Goal: Information Seeking & Learning: Check status

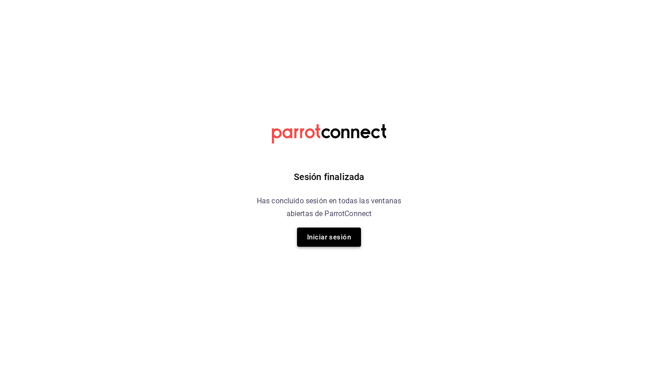
click at [315, 238] on button "Iniciar sesión" at bounding box center [329, 237] width 64 height 19
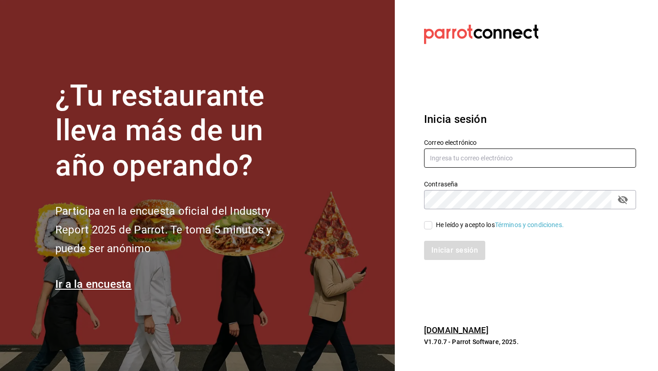
type input "[EMAIL_ADDRESS][DOMAIN_NAME]"
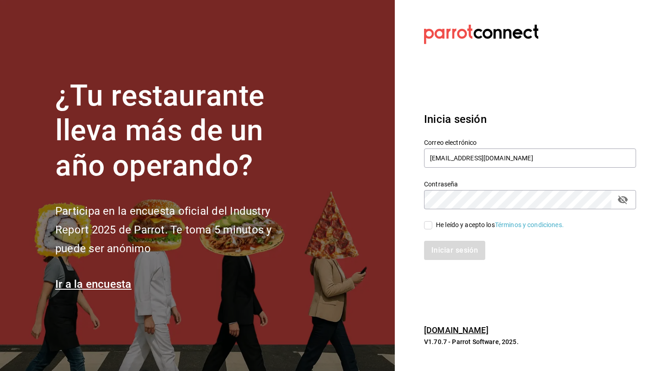
click at [429, 223] on input "He leído y acepto los Términos y condiciones." at bounding box center [428, 225] width 8 height 8
checkbox input "true"
click at [439, 251] on button "Iniciar sesión" at bounding box center [455, 250] width 62 height 19
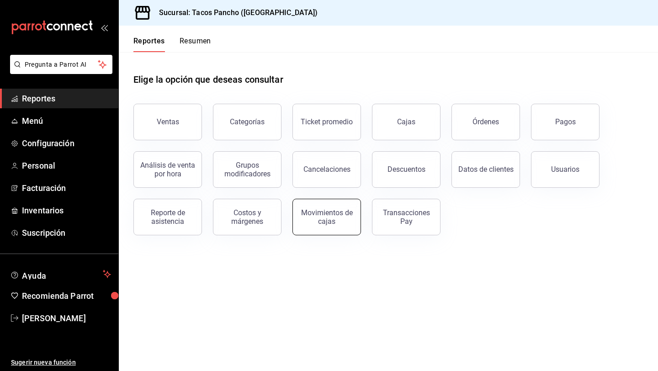
click at [317, 226] on button "Movimientos de cajas" at bounding box center [327, 217] width 69 height 37
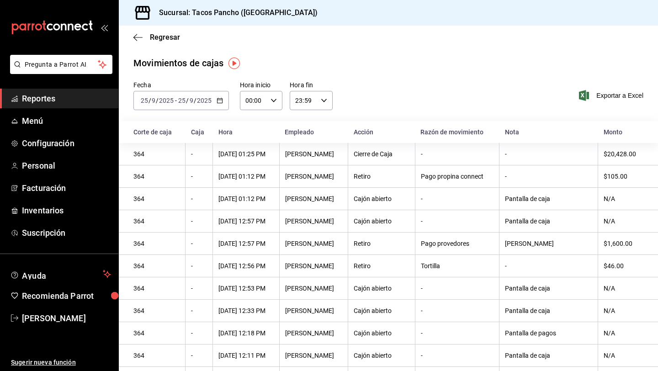
click at [180, 101] on input "25" at bounding box center [182, 100] width 8 height 7
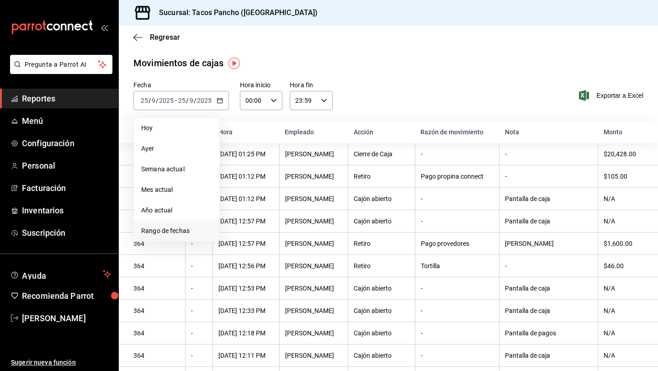
click at [163, 231] on span "Rango de fechas" at bounding box center [176, 231] width 71 height 10
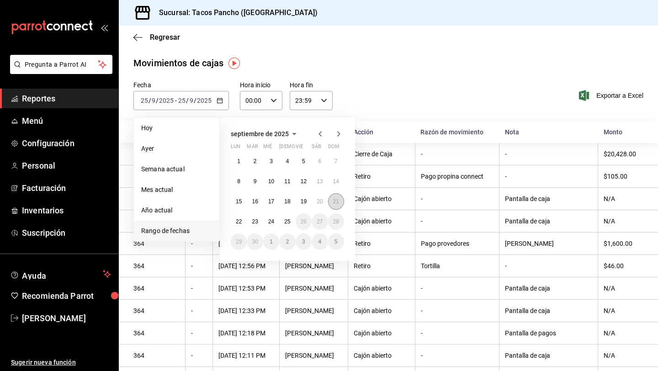
click at [331, 199] on button "21" at bounding box center [336, 201] width 16 height 16
click at [338, 202] on abbr "21" at bounding box center [336, 201] width 6 height 6
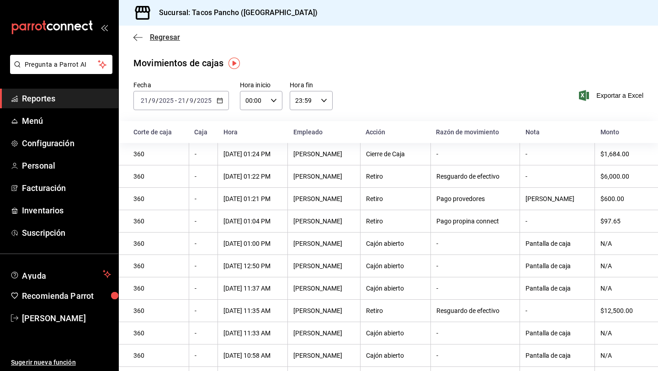
click at [157, 39] on span "Regresar" at bounding box center [165, 37] width 30 height 9
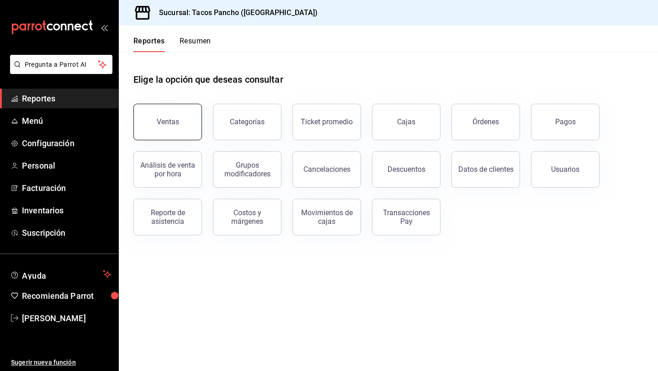
click at [162, 125] on div "Ventas" at bounding box center [168, 122] width 22 height 9
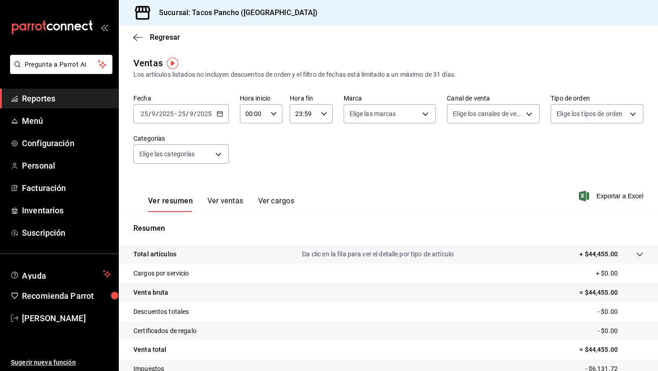
click at [189, 116] on input "9" at bounding box center [191, 113] width 5 height 7
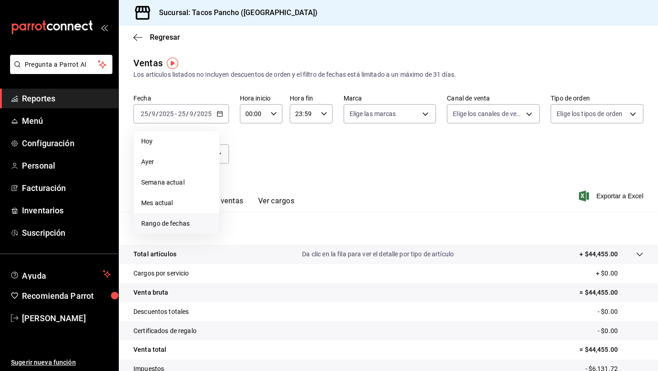
click at [179, 228] on span "Rango de fechas" at bounding box center [176, 224] width 71 height 10
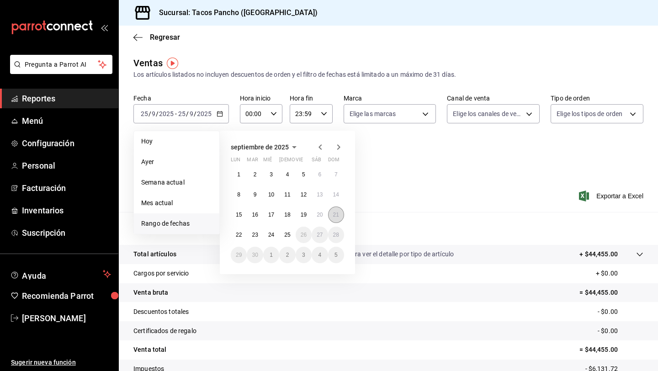
click at [338, 214] on abbr "21" at bounding box center [336, 215] width 6 height 6
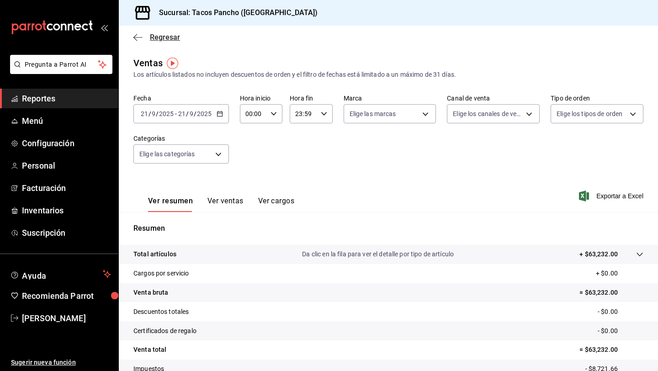
click at [157, 35] on span "Regresar" at bounding box center [165, 37] width 30 height 9
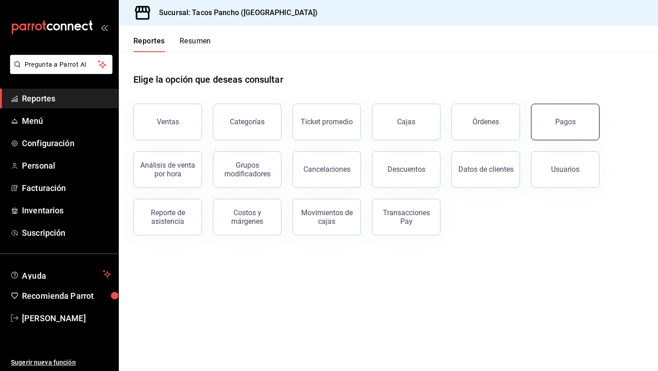
click at [547, 114] on button "Pagos" at bounding box center [565, 122] width 69 height 37
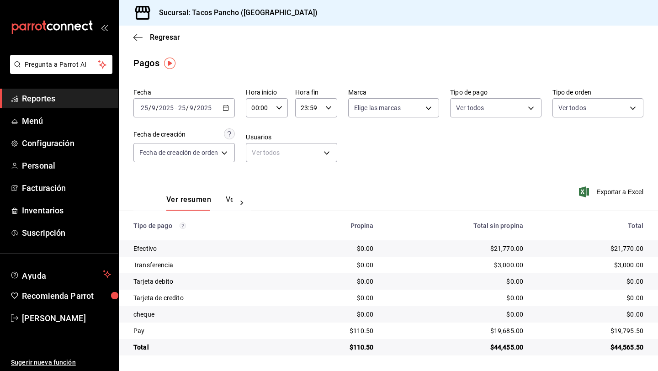
click at [176, 114] on div "[DATE] [DATE] - [DATE] [DATE]" at bounding box center [185, 107] width 102 height 19
click at [194, 112] on div "[DATE] [DATE] - [DATE] [DATE]" at bounding box center [185, 107] width 102 height 19
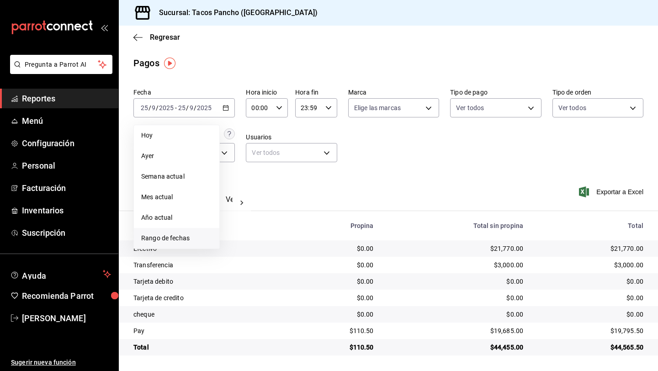
click at [160, 244] on li "Rango de fechas" at bounding box center [177, 238] width 86 height 21
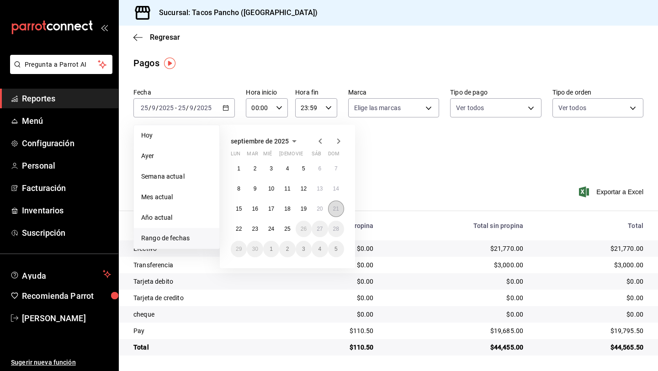
click at [336, 209] on abbr "21" at bounding box center [336, 209] width 6 height 6
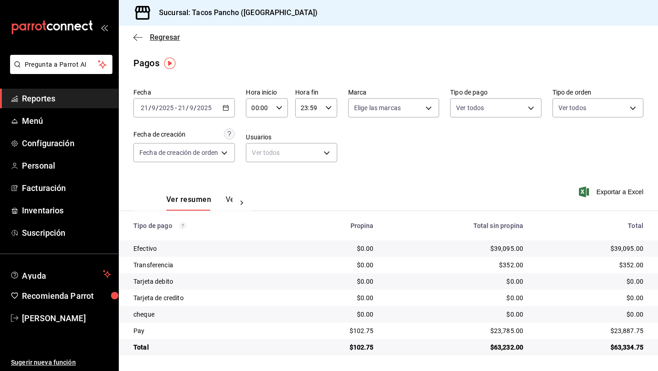
click at [162, 37] on span "Regresar" at bounding box center [165, 37] width 30 height 9
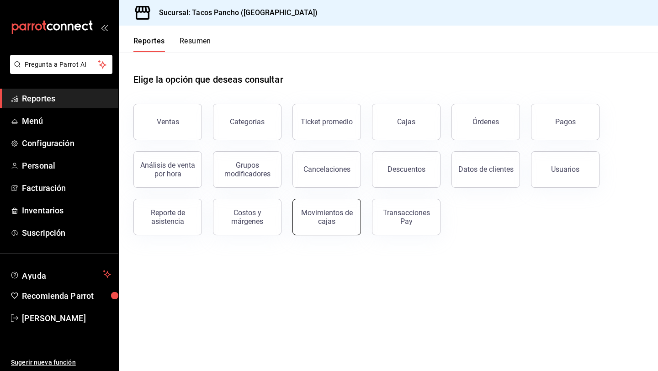
click at [345, 218] on div "Movimientos de cajas" at bounding box center [327, 217] width 57 height 17
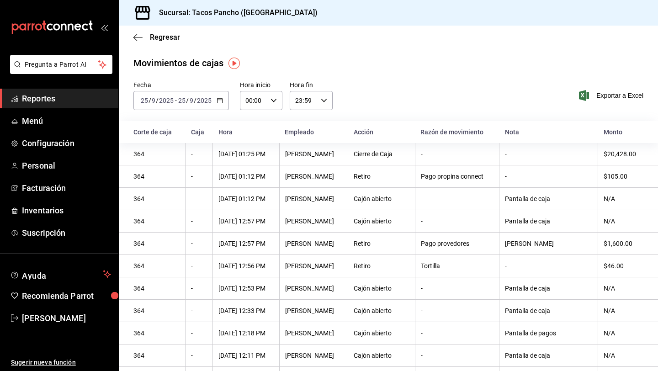
click at [167, 101] on input "2025" at bounding box center [167, 100] width 16 height 7
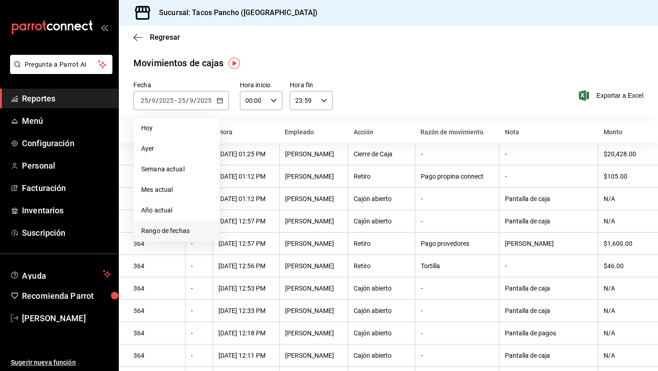
click at [150, 234] on span "Rango de fechas" at bounding box center [176, 231] width 71 height 10
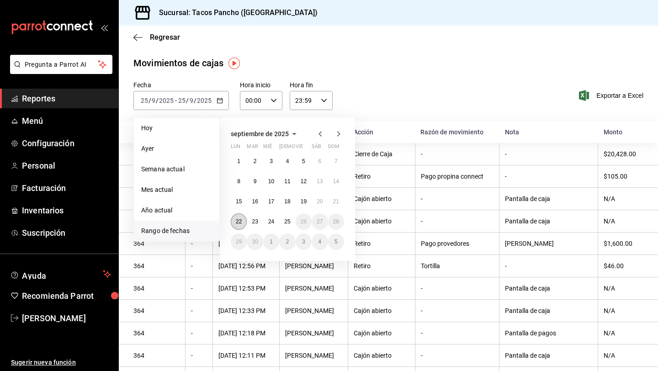
click at [236, 222] on abbr "22" at bounding box center [239, 222] width 6 height 6
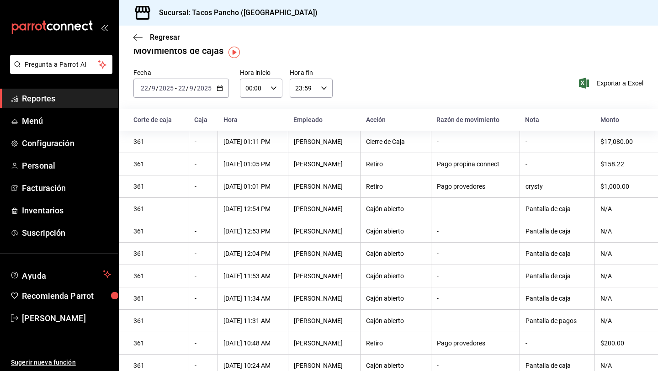
scroll to position [11, 0]
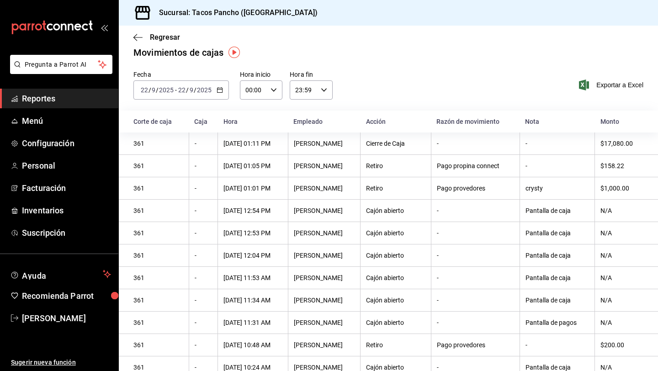
click at [154, 32] on div "Regresar" at bounding box center [389, 37] width 540 height 23
click at [194, 95] on div "[DATE] [DATE] - [DATE] [DATE]" at bounding box center [182, 89] width 96 height 19
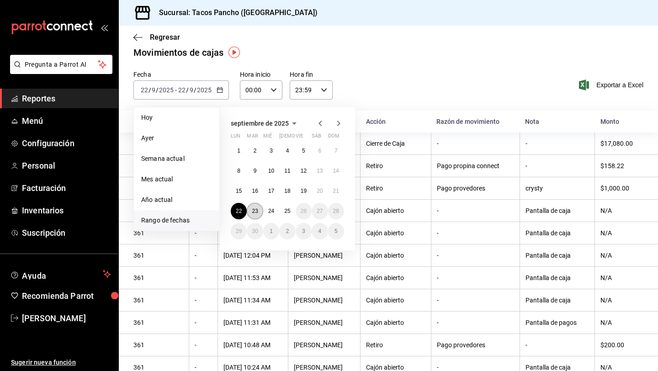
click at [255, 210] on abbr "23" at bounding box center [255, 211] width 6 height 6
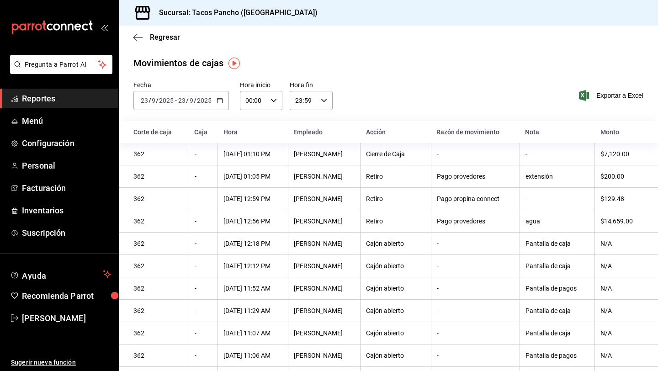
click at [168, 98] on input "2025" at bounding box center [167, 100] width 16 height 7
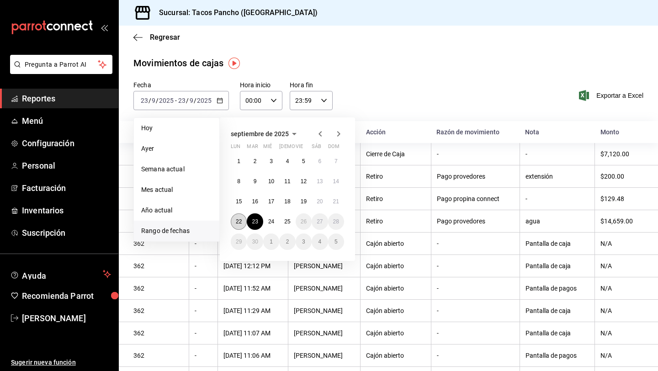
click at [237, 221] on abbr "22" at bounding box center [239, 222] width 6 height 6
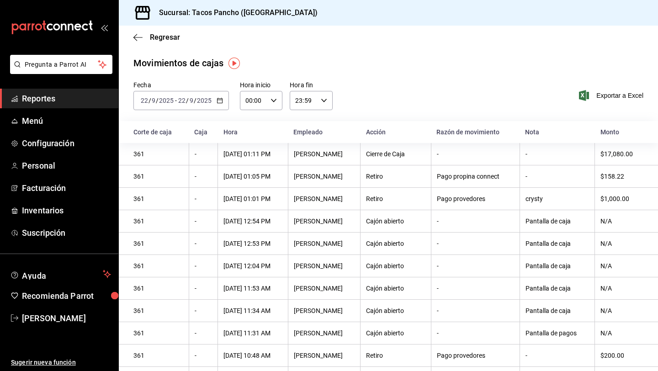
click at [192, 97] on input "9" at bounding box center [191, 100] width 5 height 7
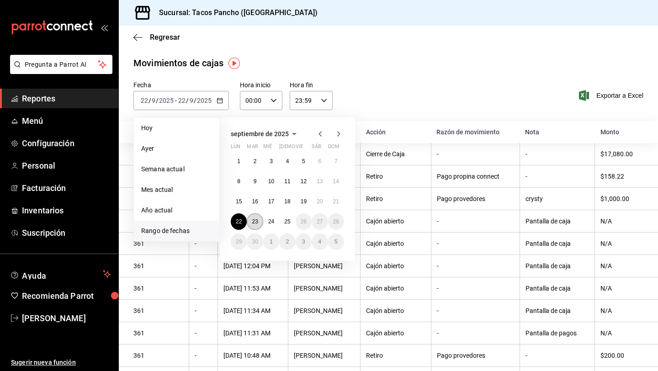
click at [257, 223] on abbr "23" at bounding box center [255, 222] width 6 height 6
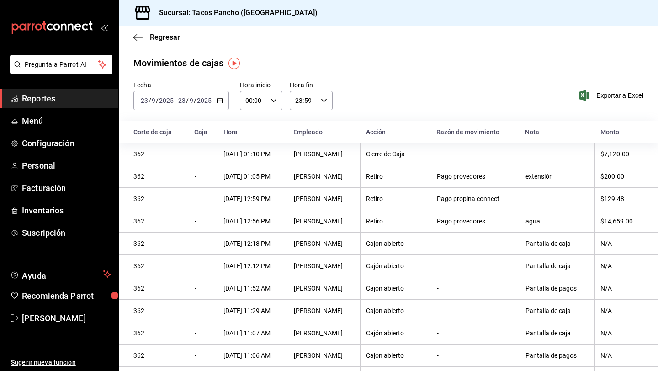
click at [198, 101] on input "2025" at bounding box center [205, 100] width 16 height 7
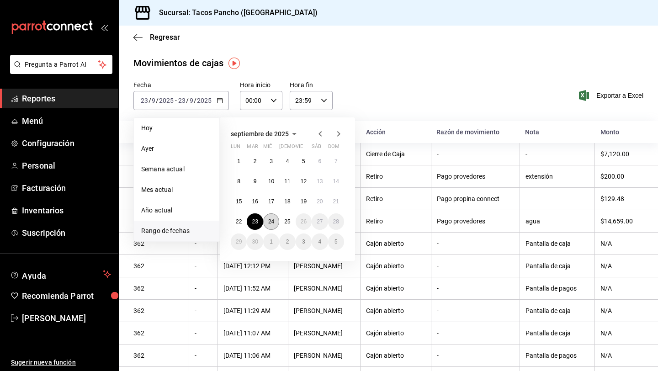
click at [274, 223] on abbr "24" at bounding box center [271, 222] width 6 height 6
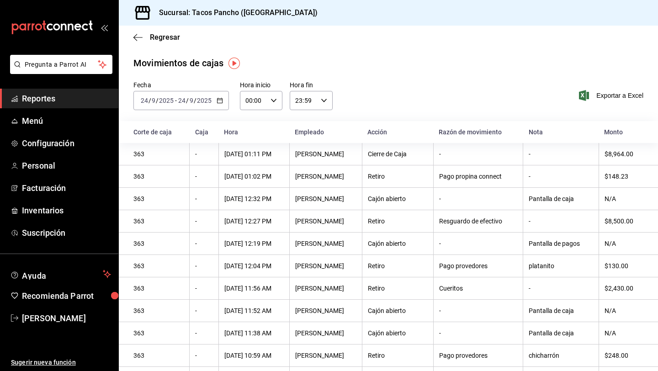
click at [192, 98] on input "9" at bounding box center [191, 100] width 5 height 7
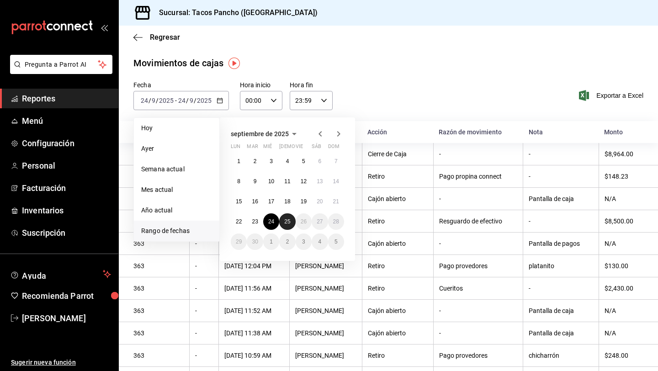
click at [288, 226] on button "25" at bounding box center [287, 222] width 16 height 16
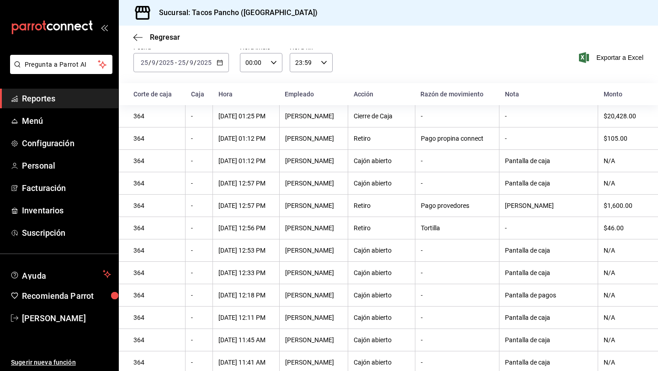
scroll to position [32, 0]
